Goal: Information Seeking & Learning: Learn about a topic

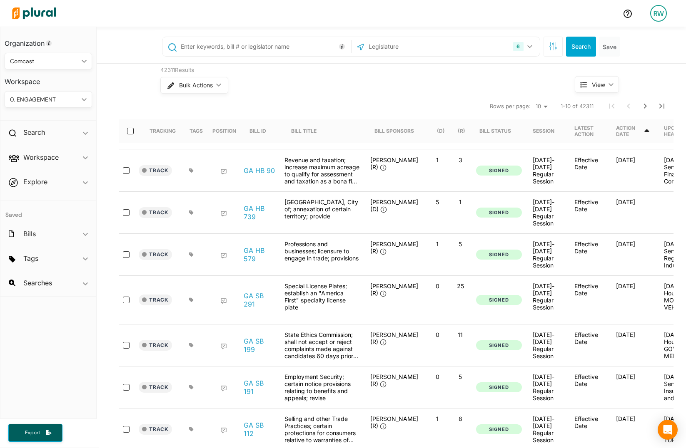
click at [238, 53] on input "text" at bounding box center [264, 47] width 169 height 16
click at [235, 105] on nav "Rows per page: 10 20 50 1-10 of 42311" at bounding box center [396, 105] width 554 height 23
click at [260, 42] on input "text" at bounding box center [264, 47] width 169 height 16
type input "HB 469"
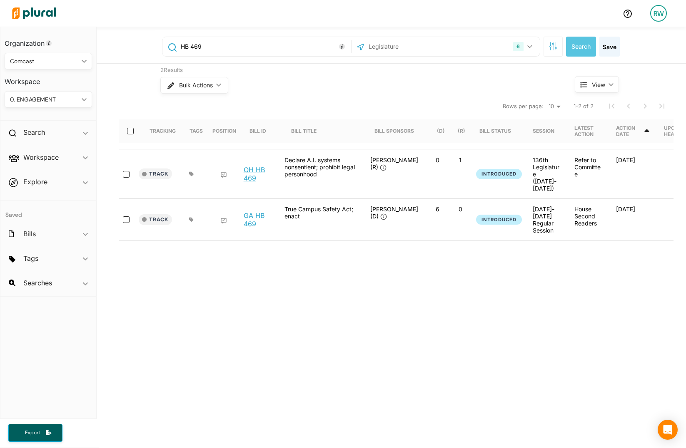
click at [252, 172] on link "OH HB 469" at bounding box center [260, 174] width 32 height 17
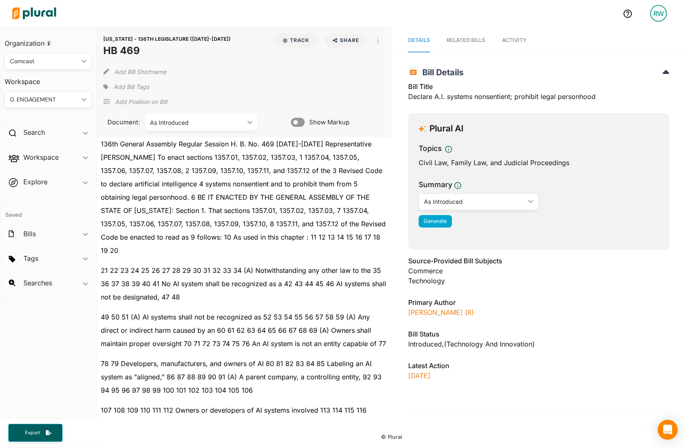
click at [107, 82] on div "Add Bill Tags" at bounding box center [126, 87] width 46 height 12
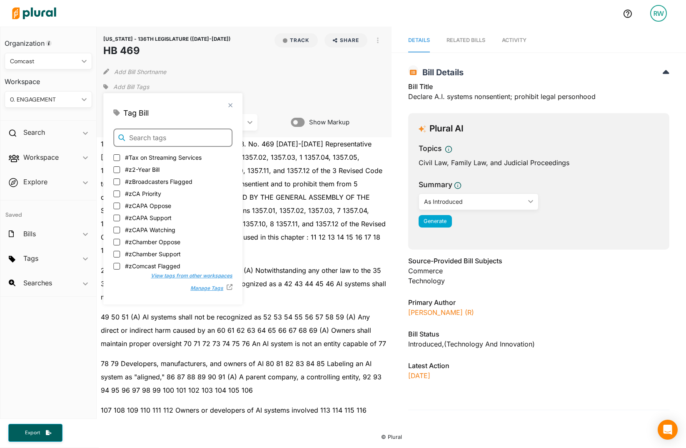
click at [152, 133] on input "text" at bounding box center [172, 138] width 119 height 18
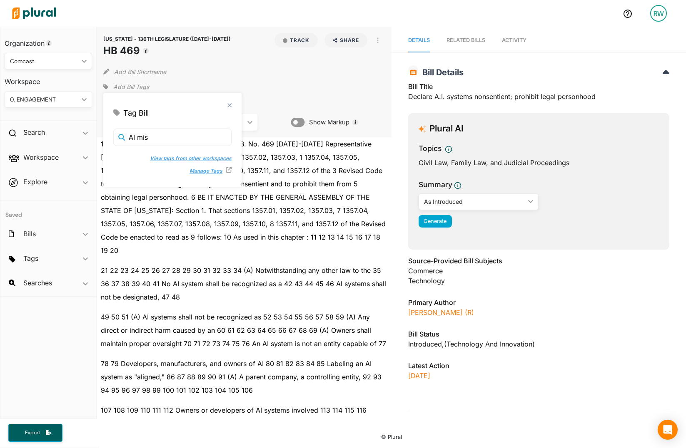
click at [162, 161] on button "View tags from other workspaces" at bounding box center [187, 158] width 90 height 12
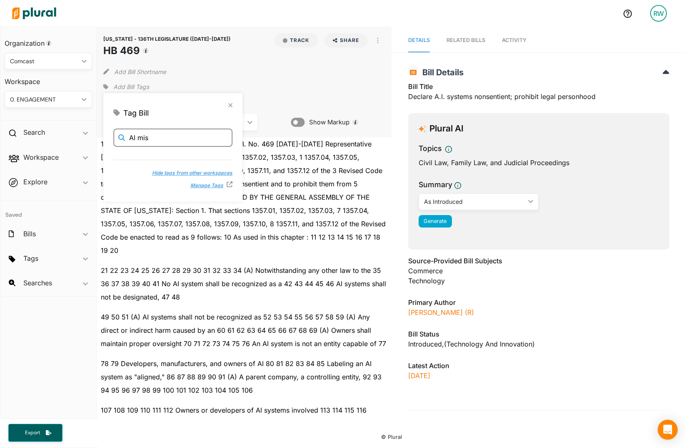
click at [177, 139] on input "AI mis" at bounding box center [172, 138] width 119 height 18
click at [168, 169] on button "Hide tags from other workspaces" at bounding box center [187, 172] width 89 height 12
click at [159, 143] on input "AI mis" at bounding box center [172, 138] width 119 height 18
type input "A"
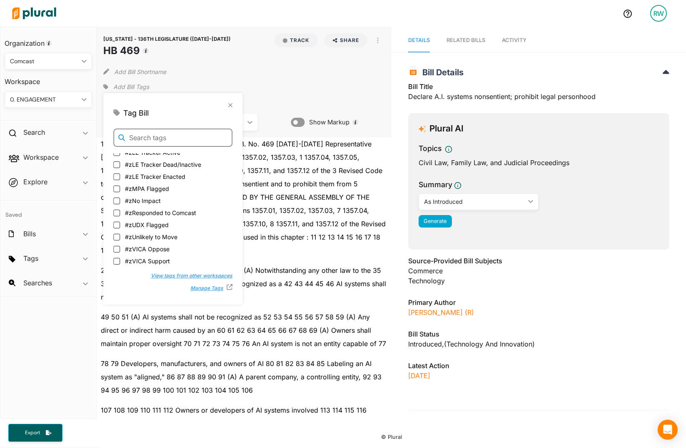
scroll to position [161, 0]
click at [193, 276] on button "View tags from other workspaces" at bounding box center [187, 275] width 90 height 12
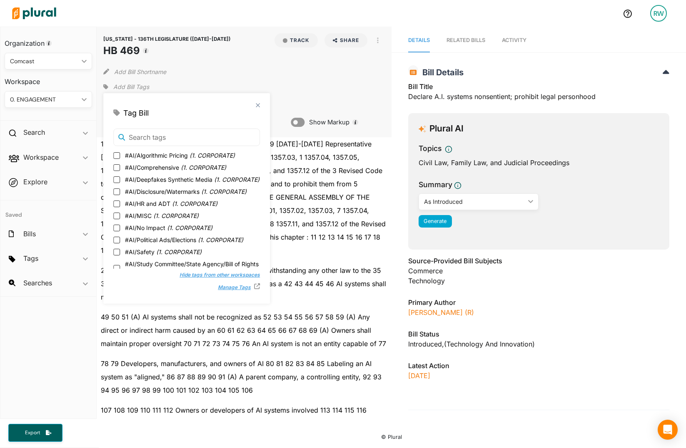
scroll to position [303, 0]
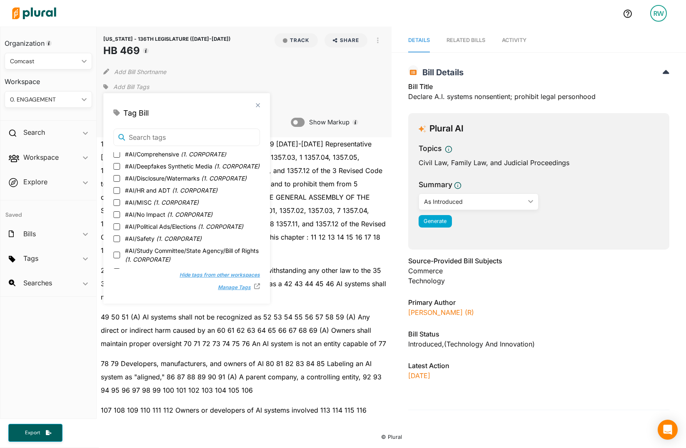
click at [168, 206] on span "( 1. CORPORATE )" at bounding box center [175, 202] width 45 height 7
click at [120, 206] on input "#AI/MISC ( 1. CORPORATE )" at bounding box center [116, 202] width 7 height 7
checkbox input "true"
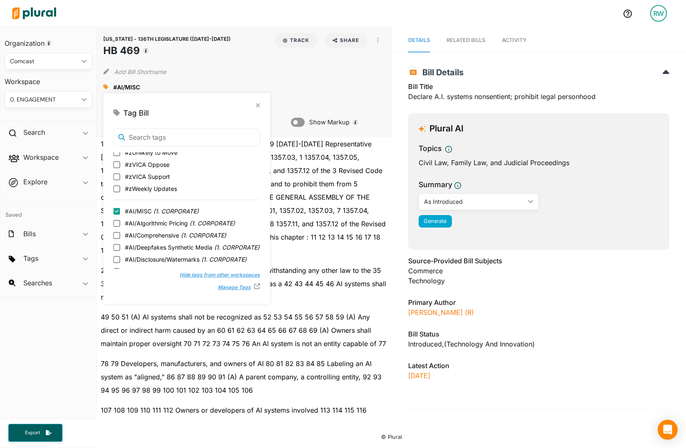
click at [255, 104] on div "close" at bounding box center [186, 105] width 147 height 4
click at [283, 41] on div "button" at bounding box center [285, 40] width 5 height 5
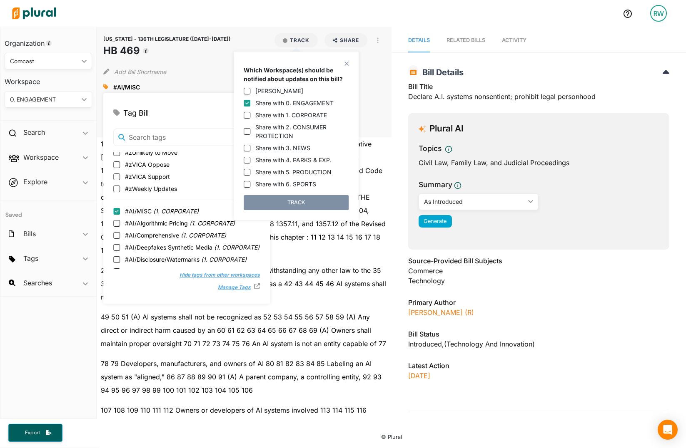
click at [294, 113] on label "Share with 1. CORPORATE" at bounding box center [291, 115] width 72 height 9
click at [250, 113] on input "Share with 1. CORPORATE" at bounding box center [247, 115] width 7 height 7
checkbox input "true"
click at [289, 100] on label "Share with 0. ENGAGEMENT" at bounding box center [294, 103] width 78 height 9
click at [250, 100] on input "Share with 0. ENGAGEMENT" at bounding box center [247, 103] width 7 height 7
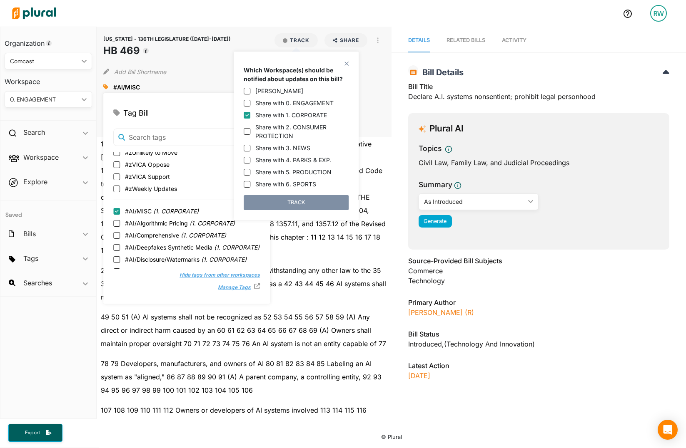
checkbox input "false"
click at [301, 202] on button "TRACK" at bounding box center [296, 202] width 105 height 15
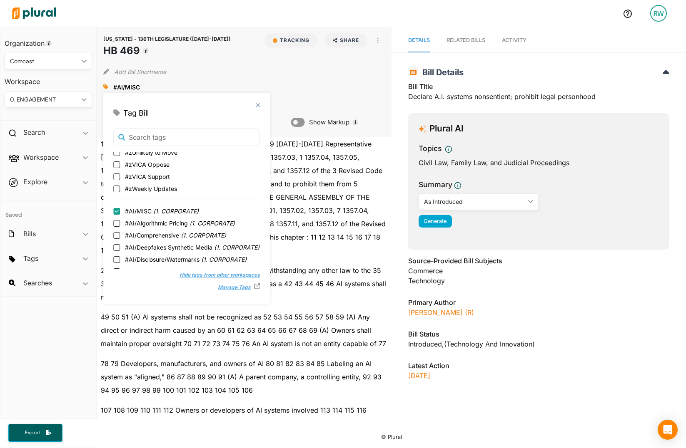
click at [266, 82] on div "#AI/MISC close" at bounding box center [243, 87] width 281 height 12
click at [520, 34] on link "Activity" at bounding box center [514, 41] width 25 height 24
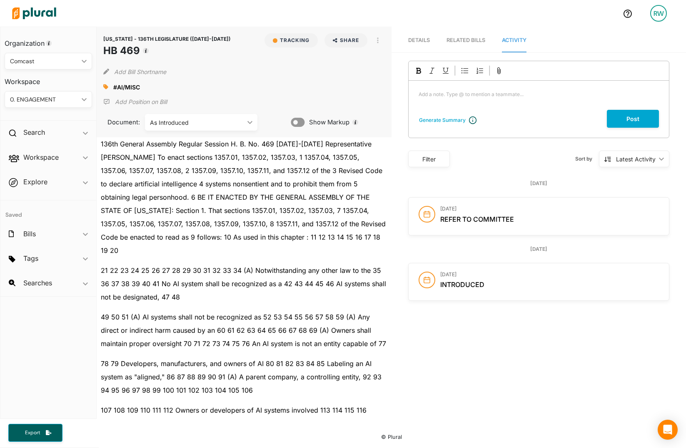
click at [465, 99] on div "Add a note. Type @ to mention a teammate... ﻿" at bounding box center [538, 95] width 260 height 29
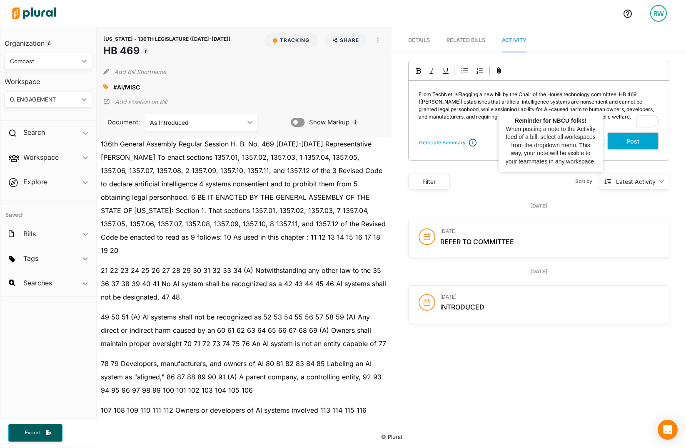
click at [644, 138] on button "Post" at bounding box center [633, 141] width 52 height 18
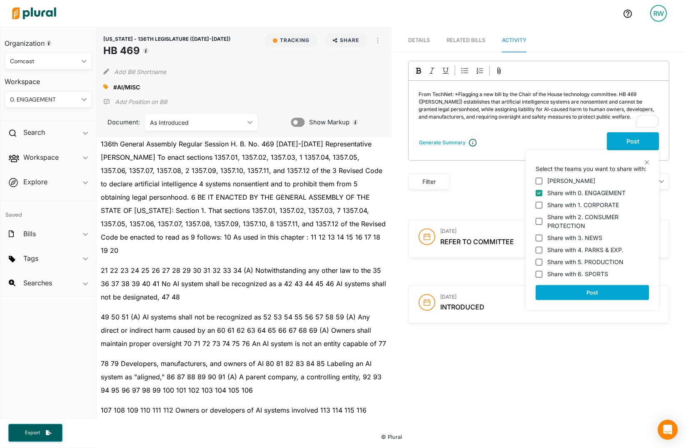
click at [584, 206] on label "Share with 1. CORPORATE" at bounding box center [583, 205] width 72 height 9
click at [542, 206] on input "Share with 1. CORPORATE" at bounding box center [538, 205] width 7 height 7
checkbox input "true"
click at [599, 221] on label "Share with 2. CONSUMER PROTECTION" at bounding box center [598, 221] width 102 height 17
click at [542, 221] on input "Share with 2. CONSUMER PROTECTION" at bounding box center [538, 221] width 7 height 7
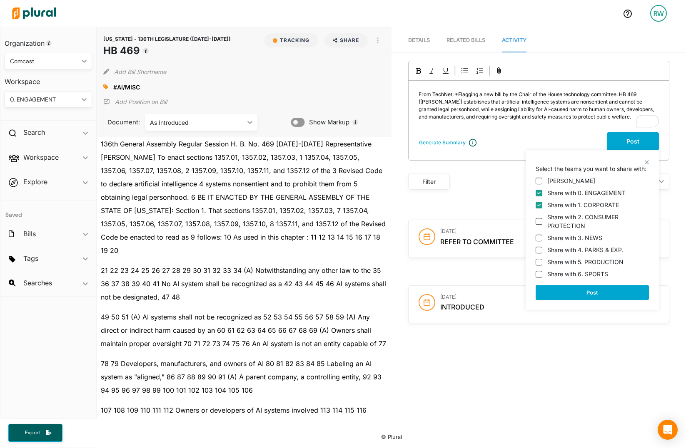
checkbox input "true"
click at [587, 239] on label "Share with 3. NEWS" at bounding box center [574, 238] width 55 height 9
click at [542, 239] on input "Share with 3. NEWS" at bounding box center [538, 238] width 7 height 7
checkbox input "true"
click at [581, 255] on div "[PERSON_NAME] Share with 0. ENGAGEMENT Share with 1. CORPORATE Share with 2. CO…" at bounding box center [591, 225] width 113 height 105
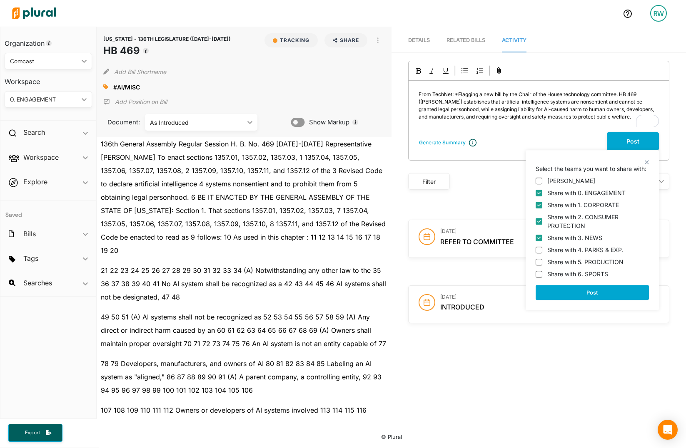
click at [567, 249] on label "Share with 4. PARKS & EXP." at bounding box center [585, 250] width 76 height 9
click at [542, 249] on input "Share with 4. PARKS & EXP." at bounding box center [538, 250] width 7 height 7
checkbox input "true"
click at [569, 261] on label "Share with 5. PRODUCTION" at bounding box center [585, 262] width 76 height 9
click at [542, 261] on input "Share with 5. PRODUCTION" at bounding box center [538, 262] width 7 height 7
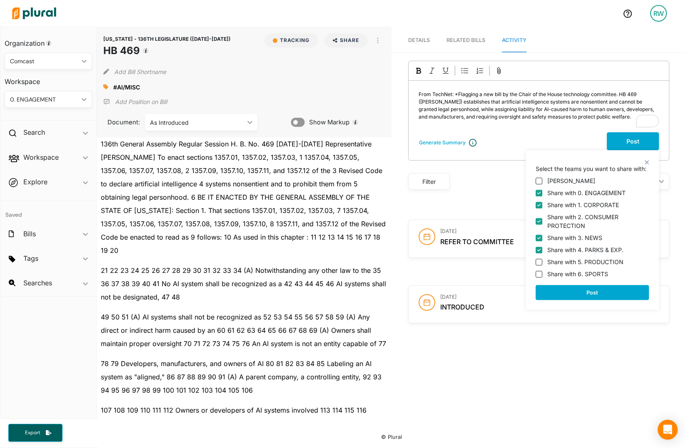
checkbox input "true"
click at [570, 273] on label "Share with 6. SPORTS" at bounding box center [577, 274] width 61 height 9
click at [542, 273] on input "Share with 6. SPORTS" at bounding box center [538, 274] width 7 height 7
checkbox input "true"
click at [579, 287] on button "Post" at bounding box center [591, 292] width 113 height 15
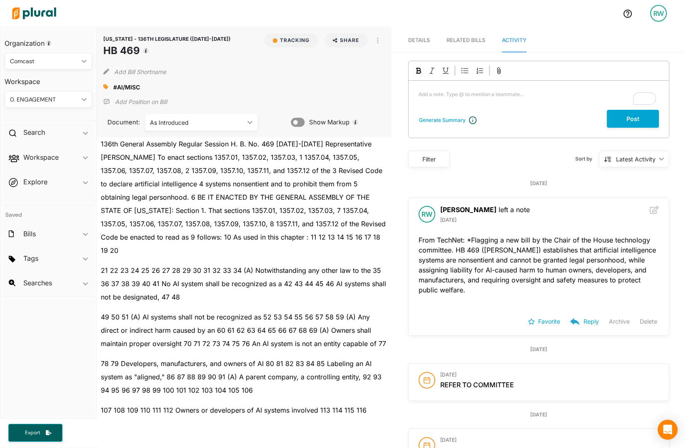
click at [334, 188] on p "136th General Assembly Regular Session H. B. No. 469 [DATE]-[DATE] Representati…" at bounding box center [244, 197] width 286 height 120
click at [177, 123] on div "As Introduced" at bounding box center [197, 122] width 94 height 9
click at [196, 193] on p "136th General Assembly Regular Session H. B. No. 469 [DATE]-[DATE] Representati…" at bounding box center [244, 197] width 286 height 120
click at [251, 221] on p "136th General Assembly Regular Session H. B. No. 469 [DATE]-[DATE] Representati…" at bounding box center [244, 197] width 286 height 120
click at [264, 273] on p "21 22 23 24 25 26 27 28 29 30 31 32 33 34 (A) Notwithstanding any other law to …" at bounding box center [244, 284] width 286 height 40
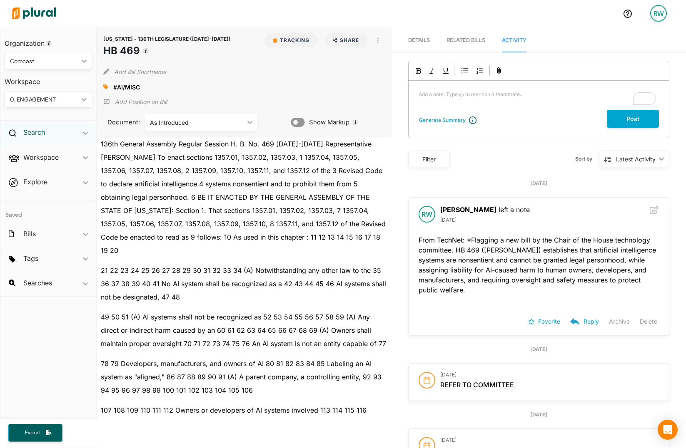
click at [36, 132] on h2 "Search" at bounding box center [34, 132] width 22 height 9
click at [27, 152] on h4 "Bills" at bounding box center [50, 152] width 75 height 8
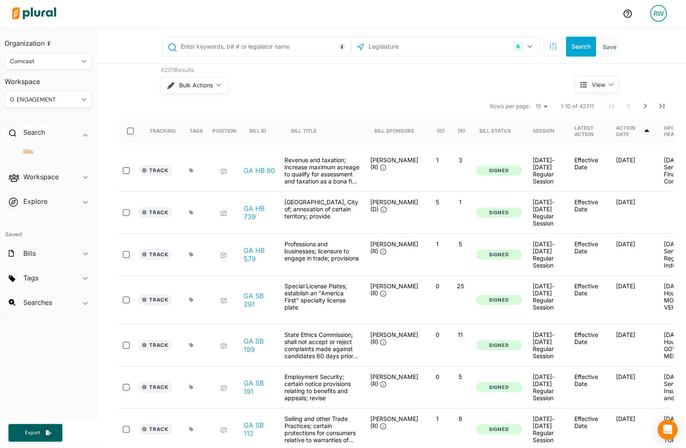
click at [220, 45] on input "text" at bounding box center [264, 47] width 169 height 16
type input "SB 33"
click at [522, 45] on button "6" at bounding box center [523, 47] width 27 height 16
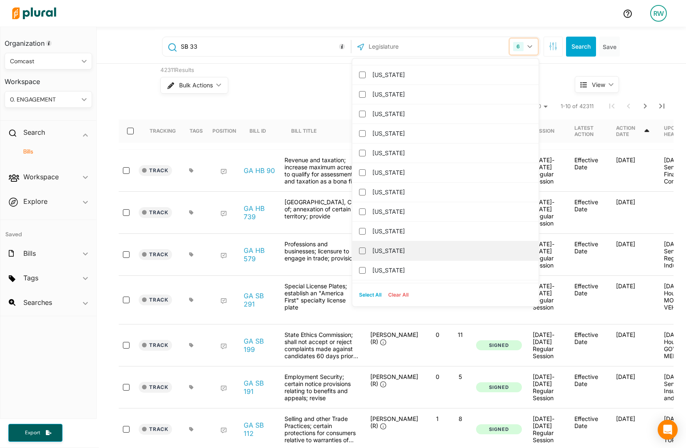
scroll to position [500, 0]
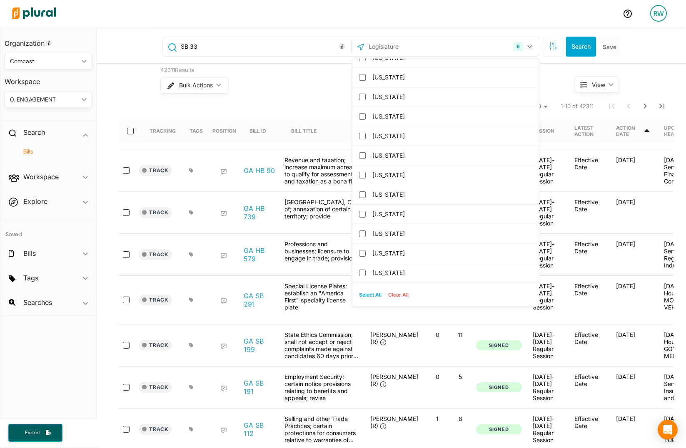
click at [398, 294] on button "Clear All" at bounding box center [398, 295] width 27 height 12
click at [429, 48] on input "text" at bounding box center [412, 47] width 89 height 16
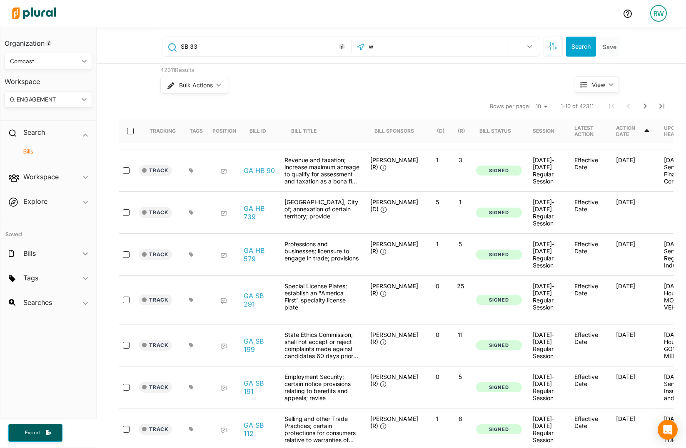
scroll to position [0, 0]
type input "wis"
click at [380, 72] on label "[US_STATE]" at bounding box center [451, 68] width 158 height 12
click at [365, 72] on input "[US_STATE]" at bounding box center [362, 68] width 7 height 7
checkbox input "true"
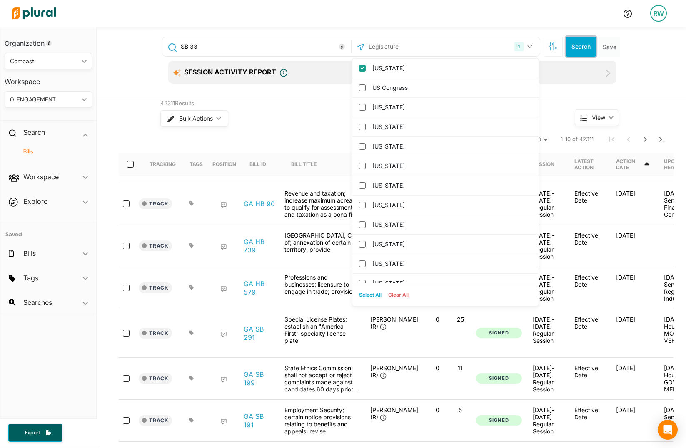
click at [572, 52] on button "Search" at bounding box center [581, 47] width 30 height 20
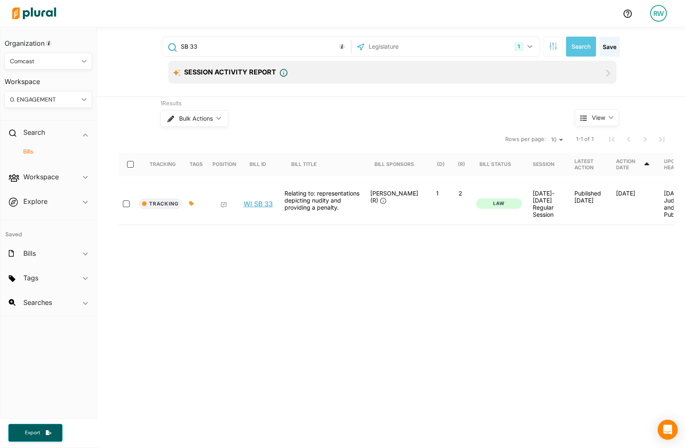
click at [256, 205] on link "WI SB 33" at bounding box center [258, 204] width 29 height 8
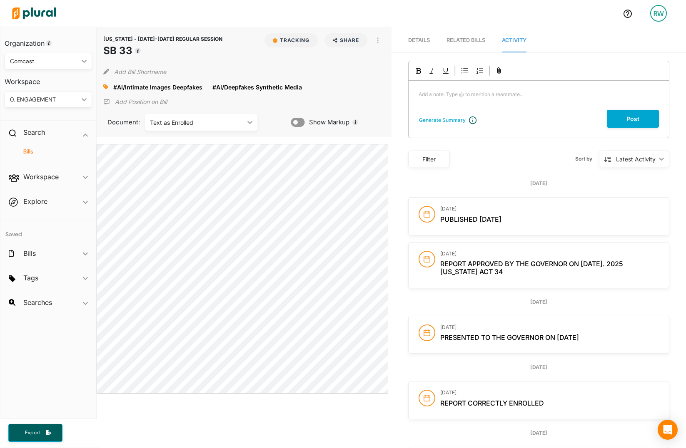
click at [204, 122] on div "Text as Enrolled" at bounding box center [197, 122] width 94 height 9
click at [213, 177] on div "Senate Amendment 2" at bounding box center [201, 180] width 99 height 7
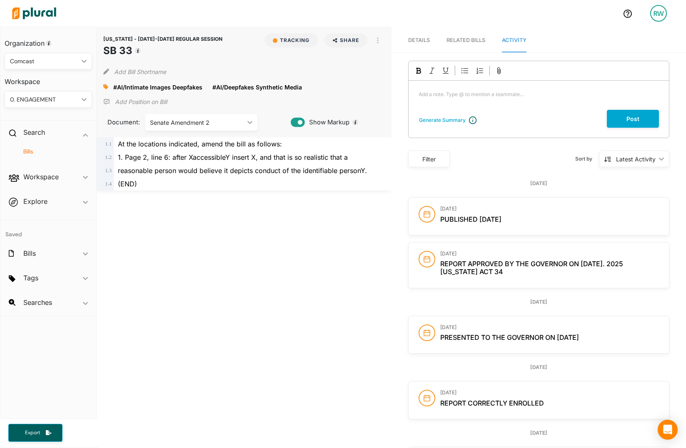
click at [188, 124] on div "Senate Amendment 2" at bounding box center [197, 122] width 94 height 9
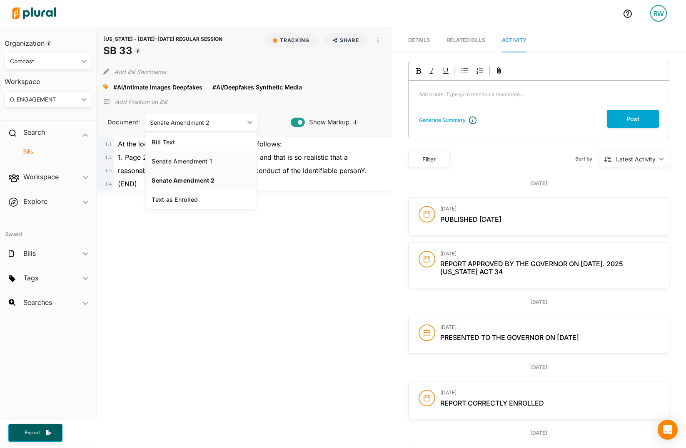
click at [179, 159] on div "Senate Amendment 1" at bounding box center [201, 161] width 99 height 7
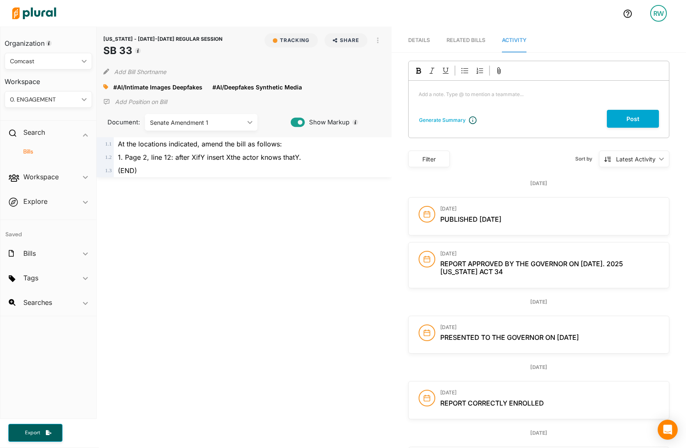
click at [178, 124] on div "Senate Amendment 1" at bounding box center [197, 122] width 94 height 9
click at [158, 146] on link "Bill Text" at bounding box center [201, 141] width 111 height 19
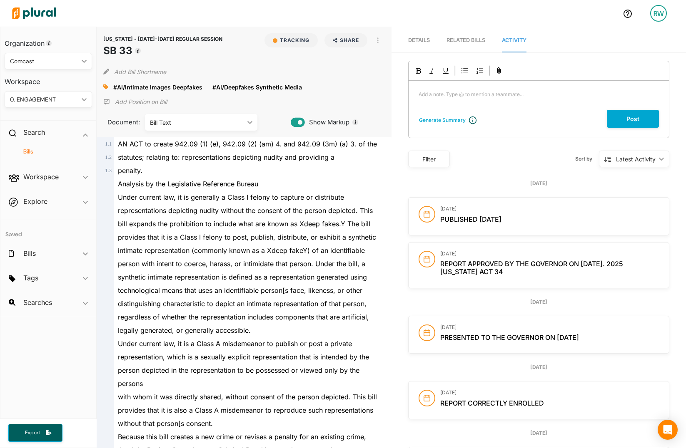
click at [318, 95] on div "[US_STATE] - [DATE]-[DATE] REGULAR SESSION SB 33 Tracking Share Email LinkedIn …" at bounding box center [244, 82] width 294 height 111
click at [462, 96] on p "Add a note. Type @ to mention a teammate... ﻿" at bounding box center [538, 94] width 240 height 7
click at [477, 90] on div "Add a note. Type @ to mention a teammate... ﻿" at bounding box center [538, 95] width 260 height 29
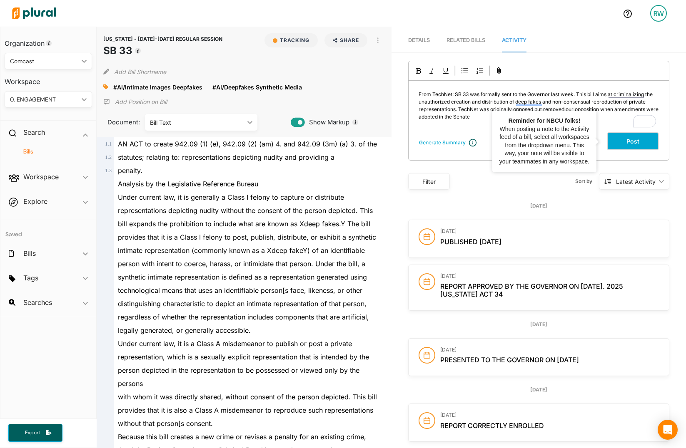
click at [625, 142] on button "Post" at bounding box center [633, 141] width 52 height 18
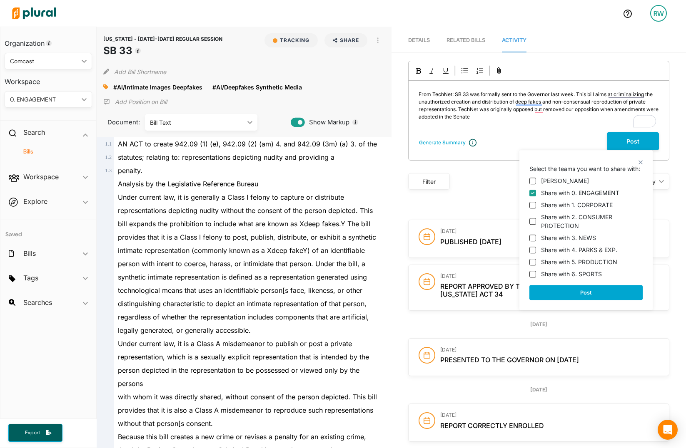
click at [587, 204] on label "Share with 1. CORPORATE" at bounding box center [577, 205] width 72 height 9
click at [536, 204] on input "Share with 1. CORPORATE" at bounding box center [532, 205] width 7 height 7
checkbox input "true"
click at [564, 224] on label "Share with 2. CONSUMER PROTECTION" at bounding box center [592, 221] width 102 height 17
click at [536, 224] on input "Share with 2. CONSUMER PROTECTION" at bounding box center [532, 221] width 7 height 7
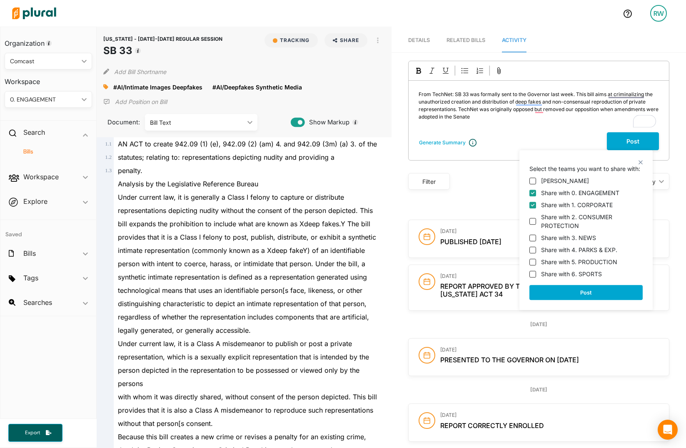
checkbox input "true"
click at [564, 240] on label "Share with 3. NEWS" at bounding box center [568, 238] width 55 height 9
click at [536, 240] on input "Share with 3. NEWS" at bounding box center [532, 238] width 7 height 7
checkbox input "true"
click at [572, 250] on label "Share with 4. PARKS & EXP." at bounding box center [579, 250] width 76 height 9
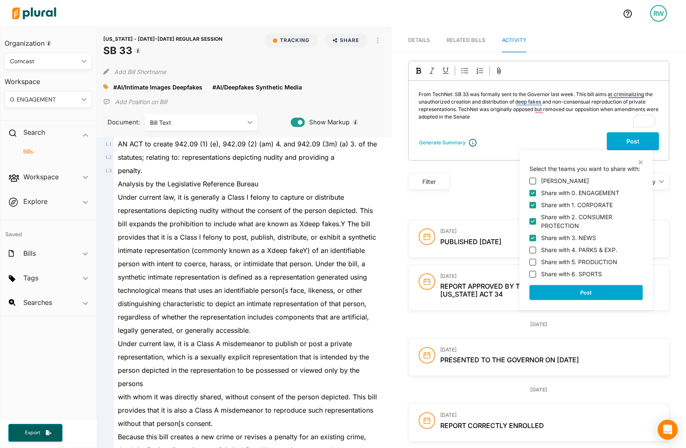
click at [536, 250] on input "Share with 4. PARKS & EXP." at bounding box center [532, 250] width 7 height 7
checkbox input "true"
click at [557, 263] on label "Share with 5. PRODUCTION" at bounding box center [579, 262] width 76 height 9
click at [536, 263] on input "Share with 5. PRODUCTION" at bounding box center [532, 262] width 7 height 7
checkbox input "true"
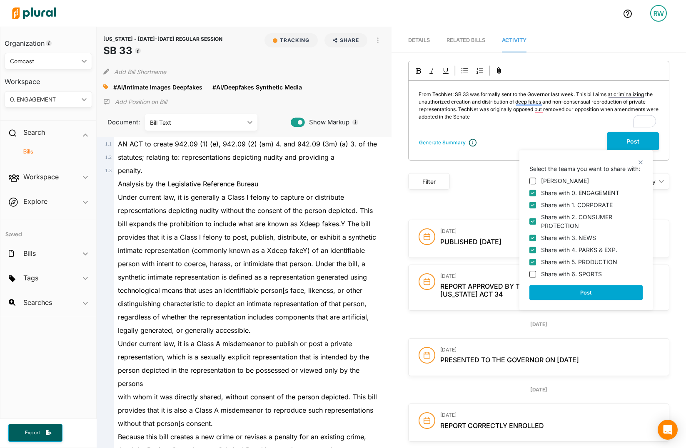
click at [559, 275] on label "Share with 6. SPORTS" at bounding box center [571, 274] width 61 height 9
click at [536, 275] on input "Share with 6. SPORTS" at bounding box center [532, 274] width 7 height 7
checkbox input "true"
click at [566, 289] on button "Post" at bounding box center [585, 292] width 113 height 15
